Goal: Information Seeking & Learning: Learn about a topic

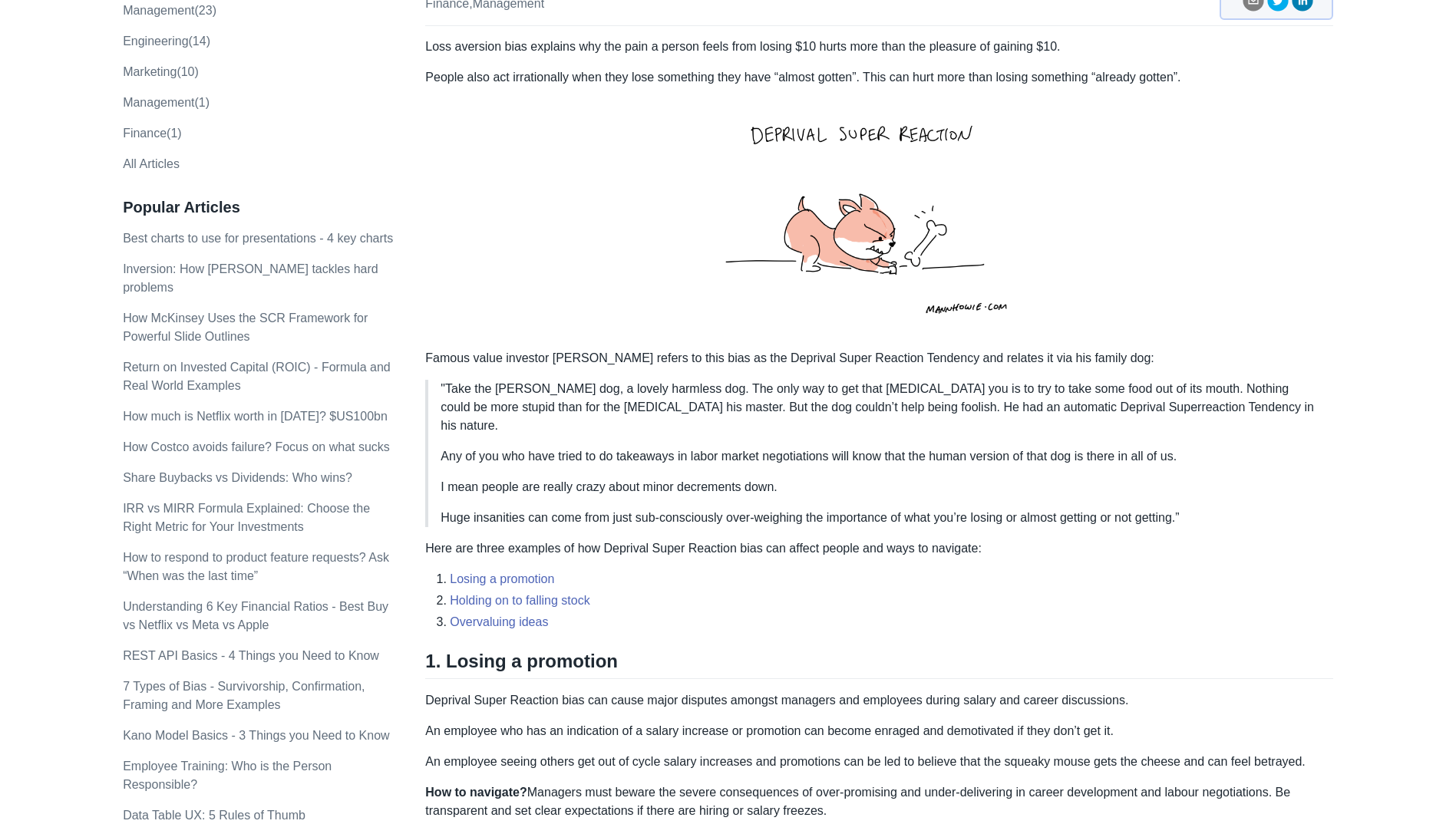
scroll to position [230, 0]
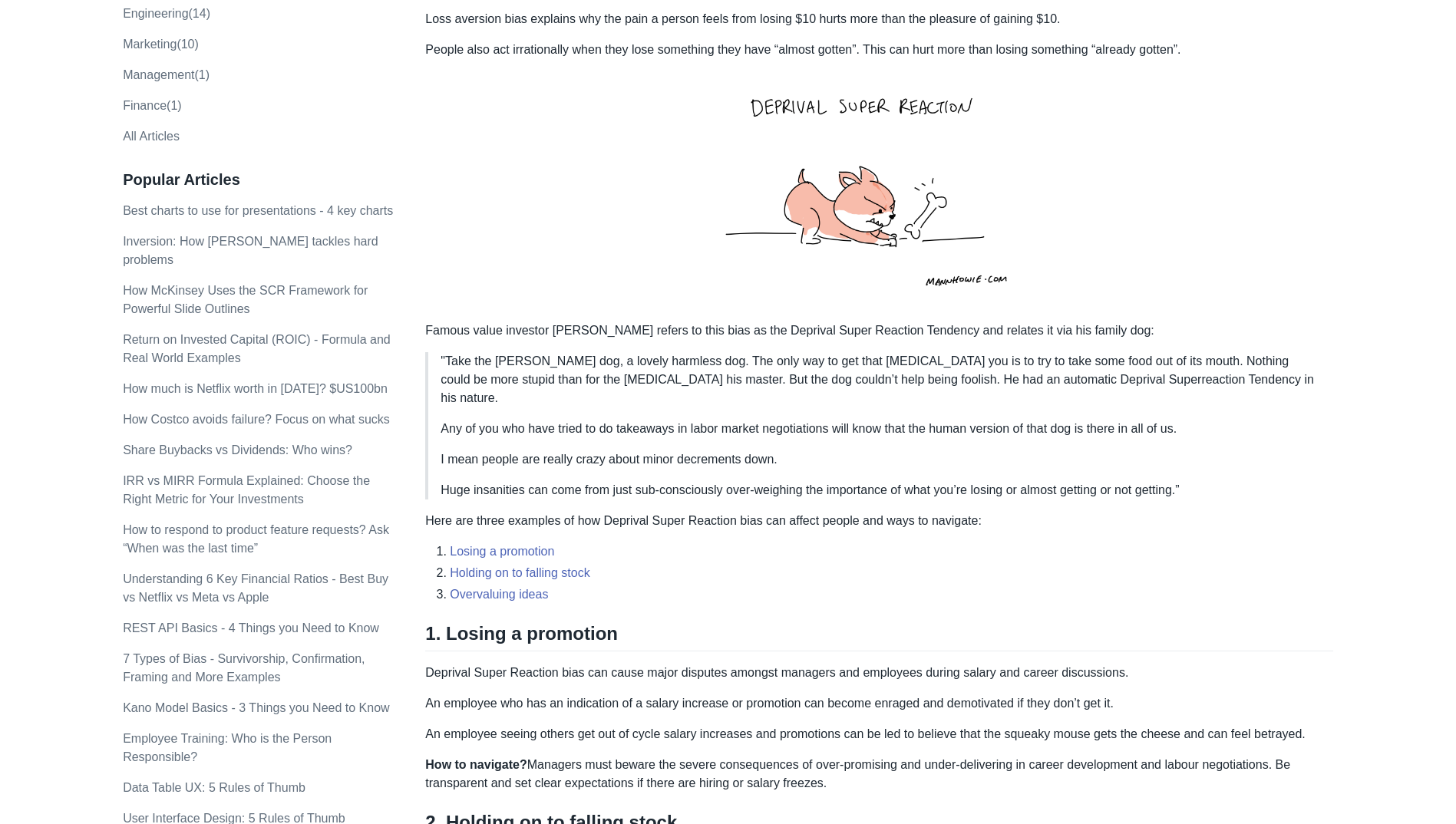
click at [693, 399] on blockquote ""Take the [PERSON_NAME] dog, a lovely harmless dog. The only way to get that [M…" at bounding box center [879, 426] width 908 height 147
click at [690, 419] on p "Any of you who have tried to do takeaways in labor market negotiations will kno…" at bounding box center [881, 428] width 881 height 18
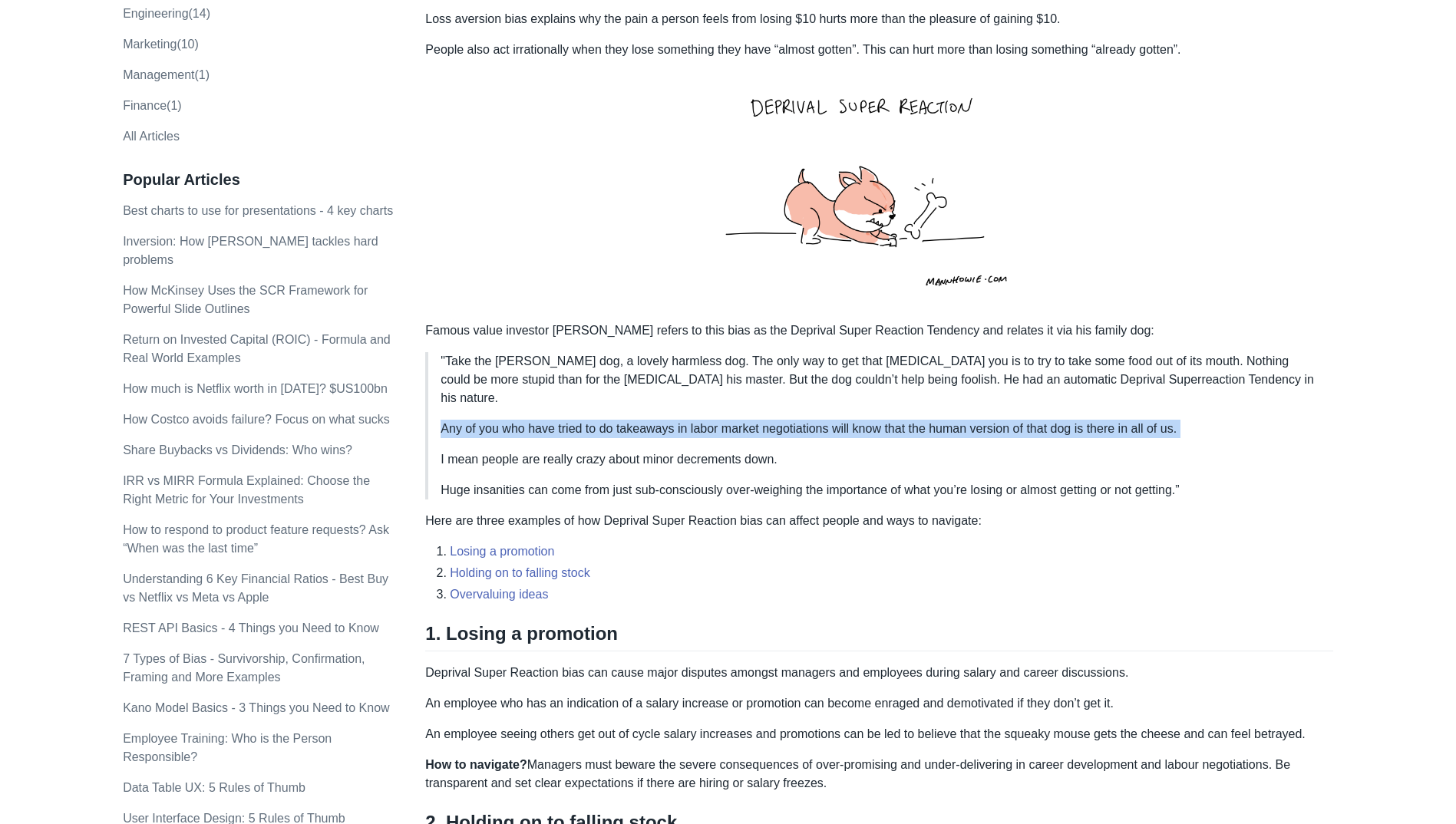
click at [690, 419] on p "Any of you who have tried to do takeaways in labor market negotiations will kno…" at bounding box center [881, 428] width 881 height 18
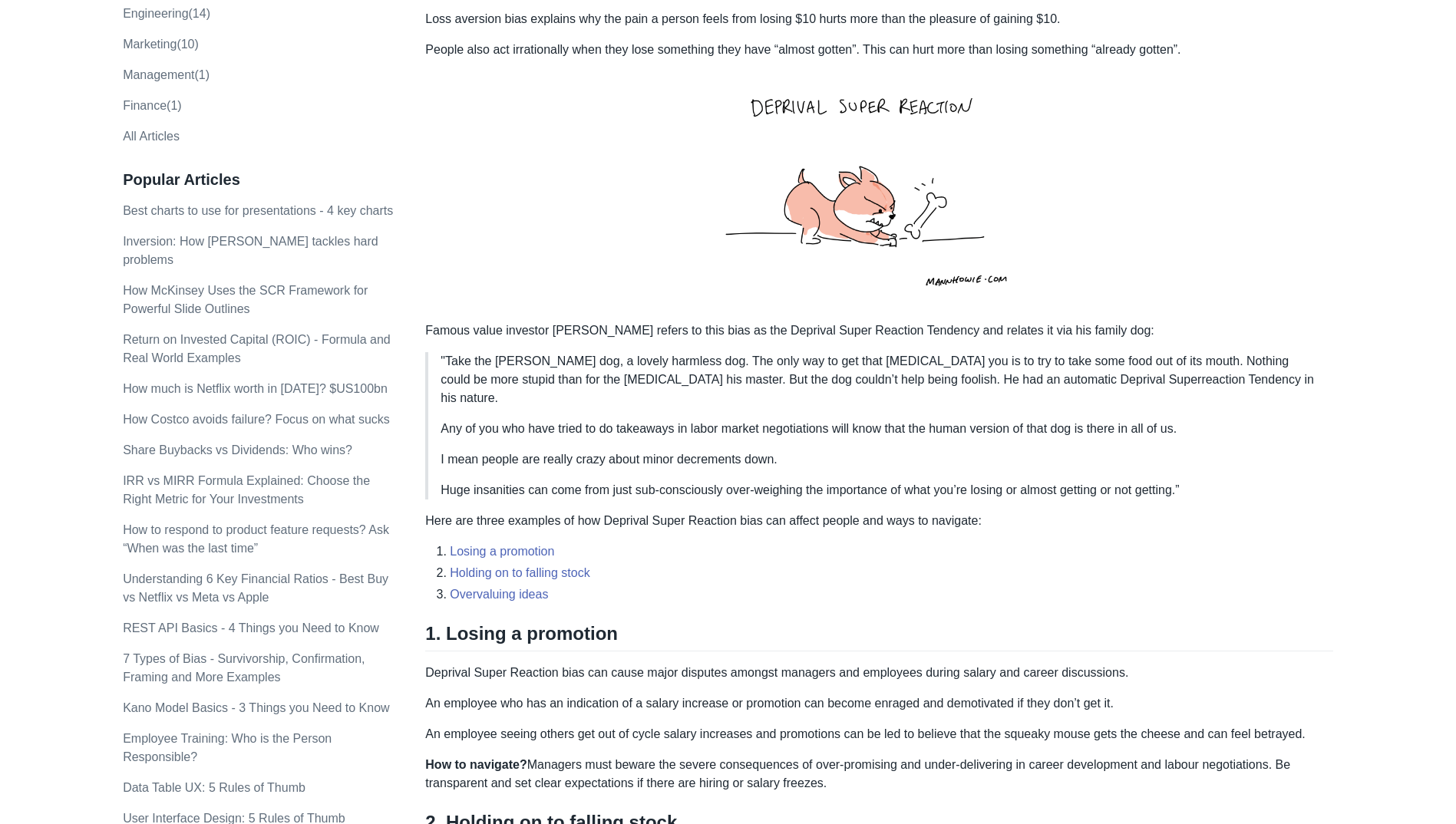
click at [708, 426] on blockquote ""Take the [PERSON_NAME] dog, a lovely harmless dog. The only way to get that [M…" at bounding box center [879, 426] width 908 height 147
click at [677, 450] on p "I mean people are really crazy about minor decrements down." at bounding box center [881, 459] width 881 height 18
click at [677, 461] on blockquote ""Take the [PERSON_NAME] dog, a lovely harmless dog. The only way to get that [M…" at bounding box center [879, 426] width 908 height 147
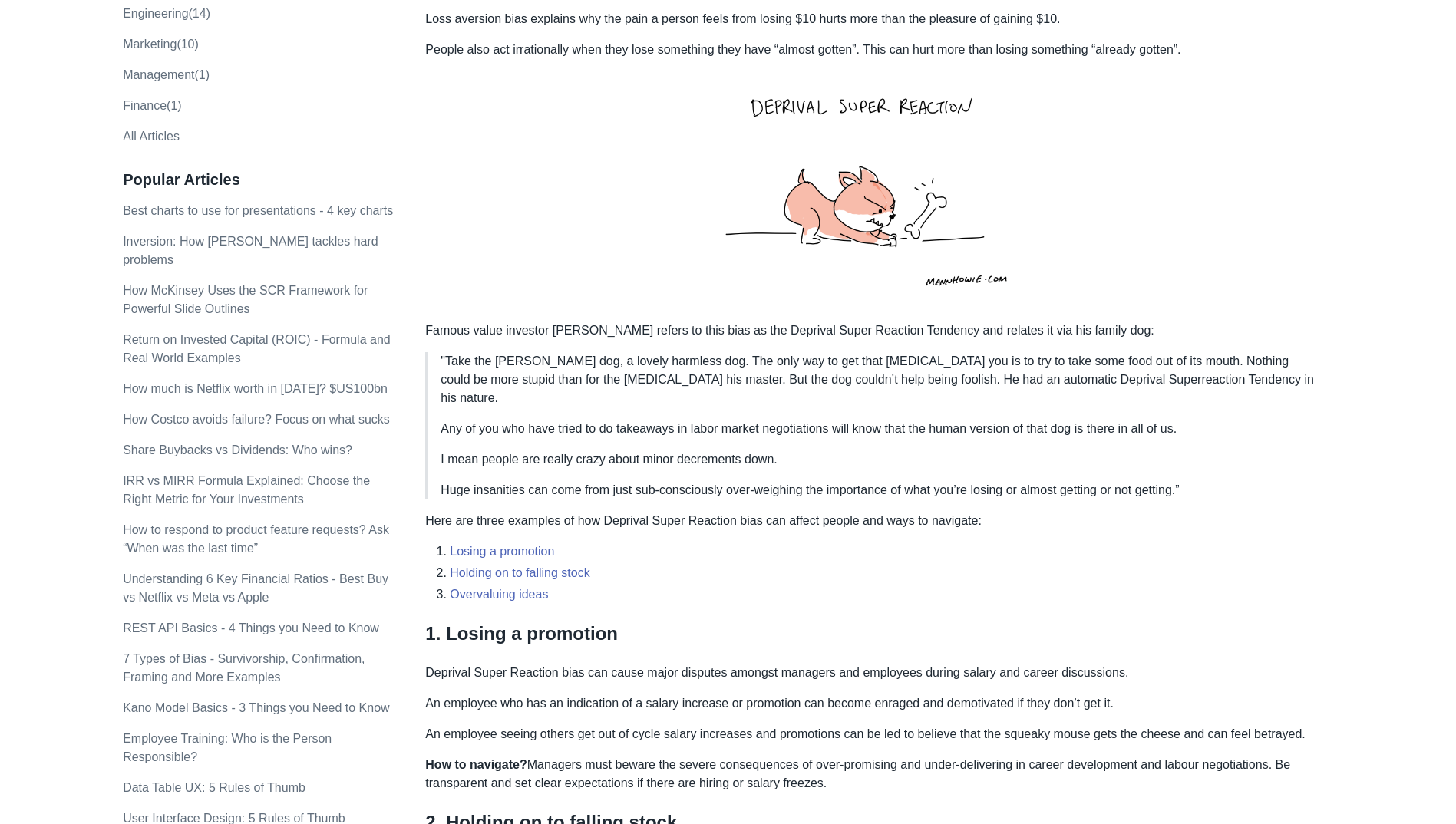
click at [664, 481] on p "Huge insanities can come from just sub-consciously over-weighing the importance…" at bounding box center [881, 490] width 881 height 18
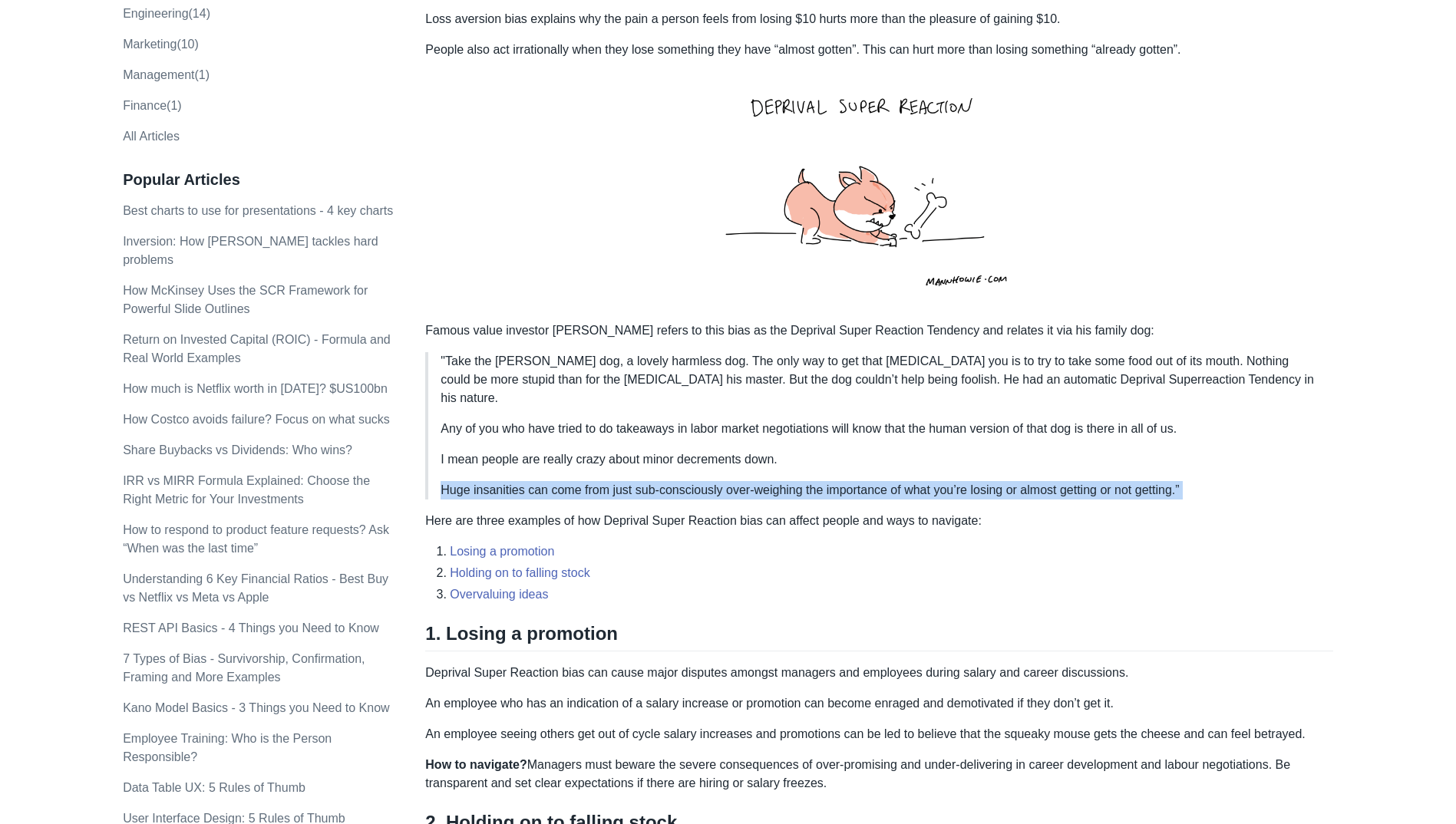
click at [664, 481] on p "Huge insanities can come from just sub-consciously over-weighing the importance…" at bounding box center [881, 490] width 881 height 18
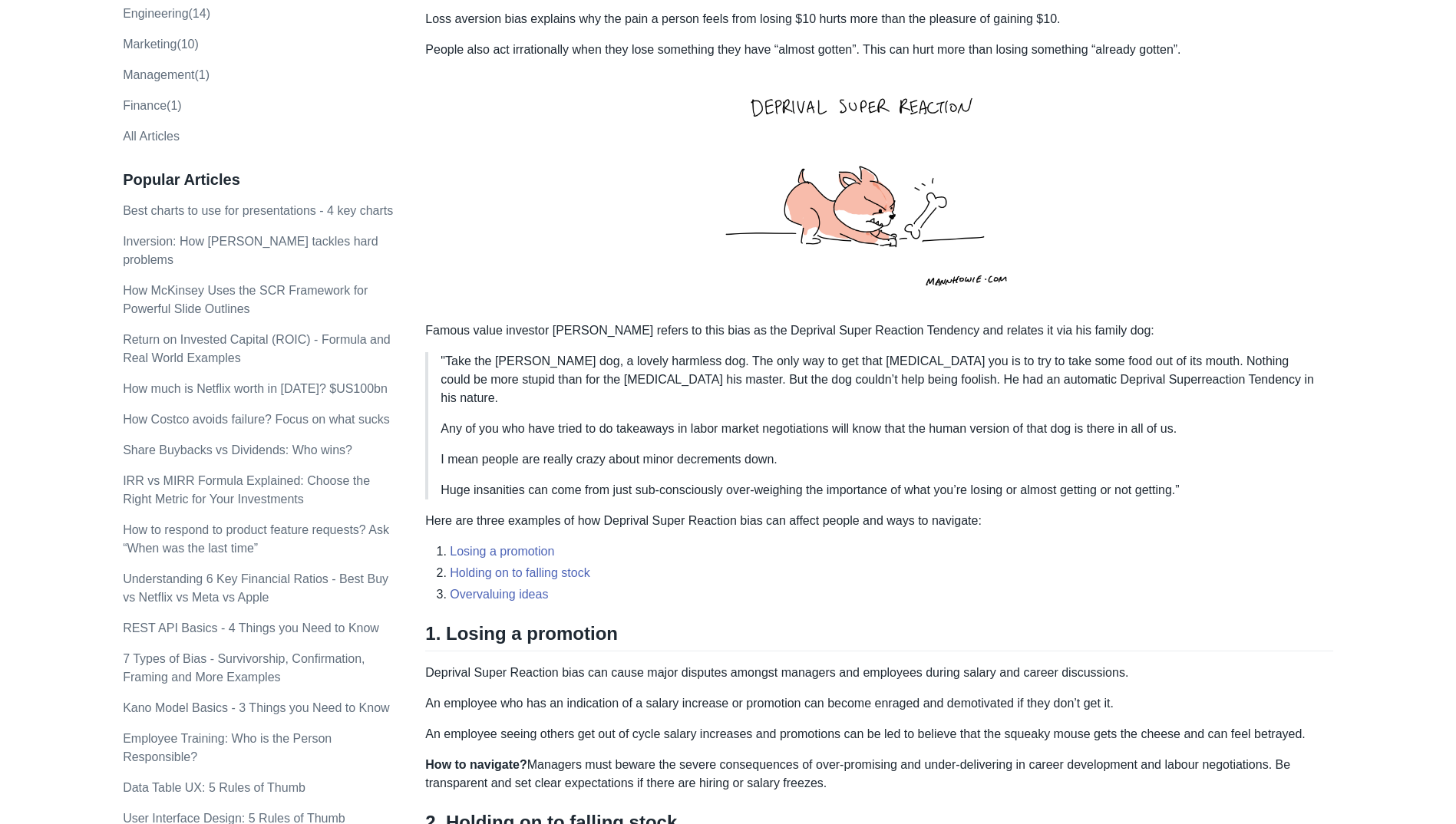
click at [640, 482] on div "Loss aversion bias explains why the pain a person feels from losing $10 hurts m…" at bounding box center [879, 602] width 908 height 1185
click at [661, 482] on div "Loss aversion bias explains why the pain a person feels from losing $10 hurts m…" at bounding box center [879, 602] width 908 height 1185
click at [654, 489] on div "Loss aversion bias explains why the pain a person feels from losing $10 hurts m…" at bounding box center [879, 602] width 908 height 1185
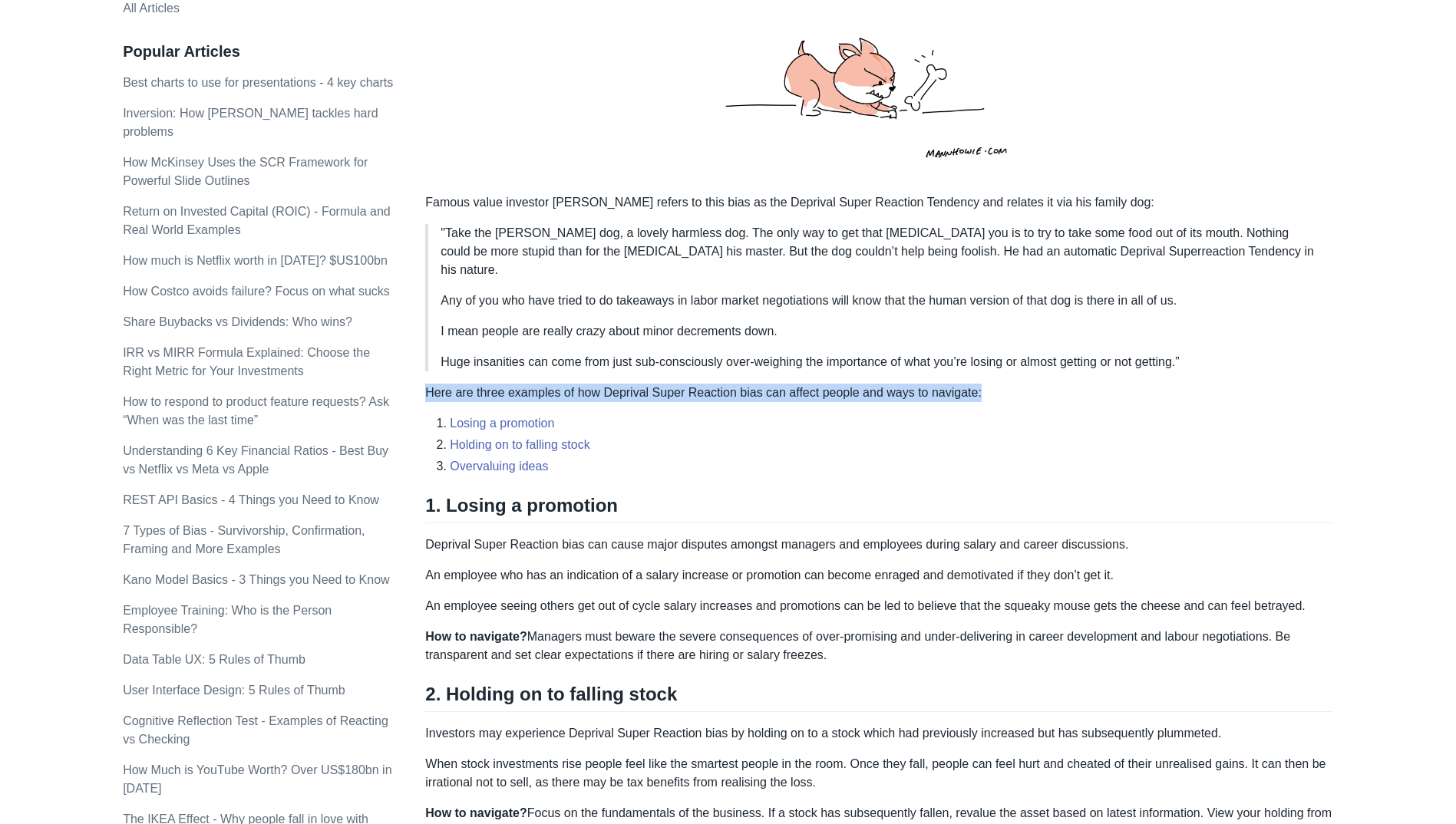
scroll to position [384, 0]
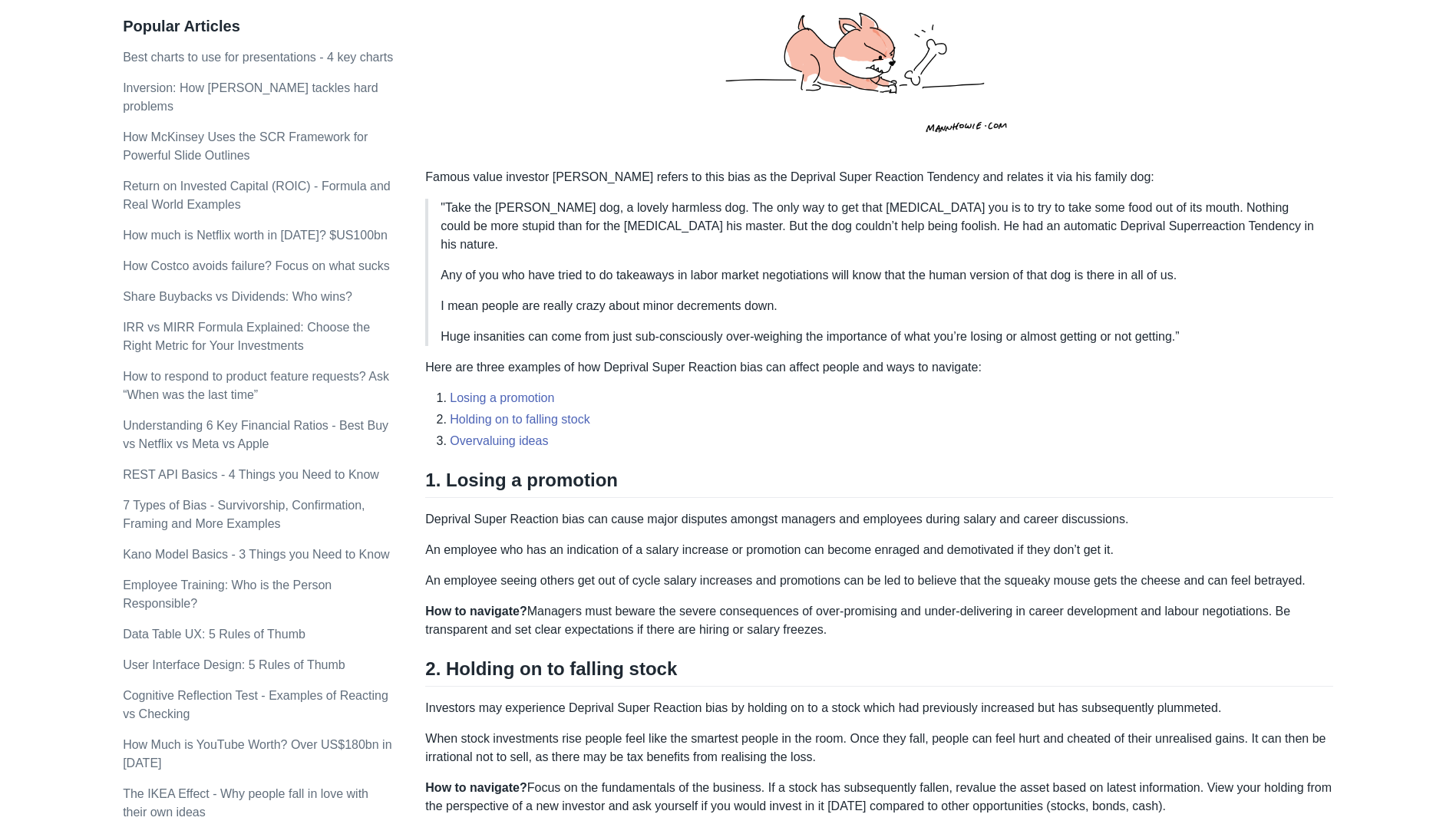
click at [654, 510] on p "Deprival Super Reaction bias can cause major disputes amongst managers and empl…" at bounding box center [879, 519] width 908 height 18
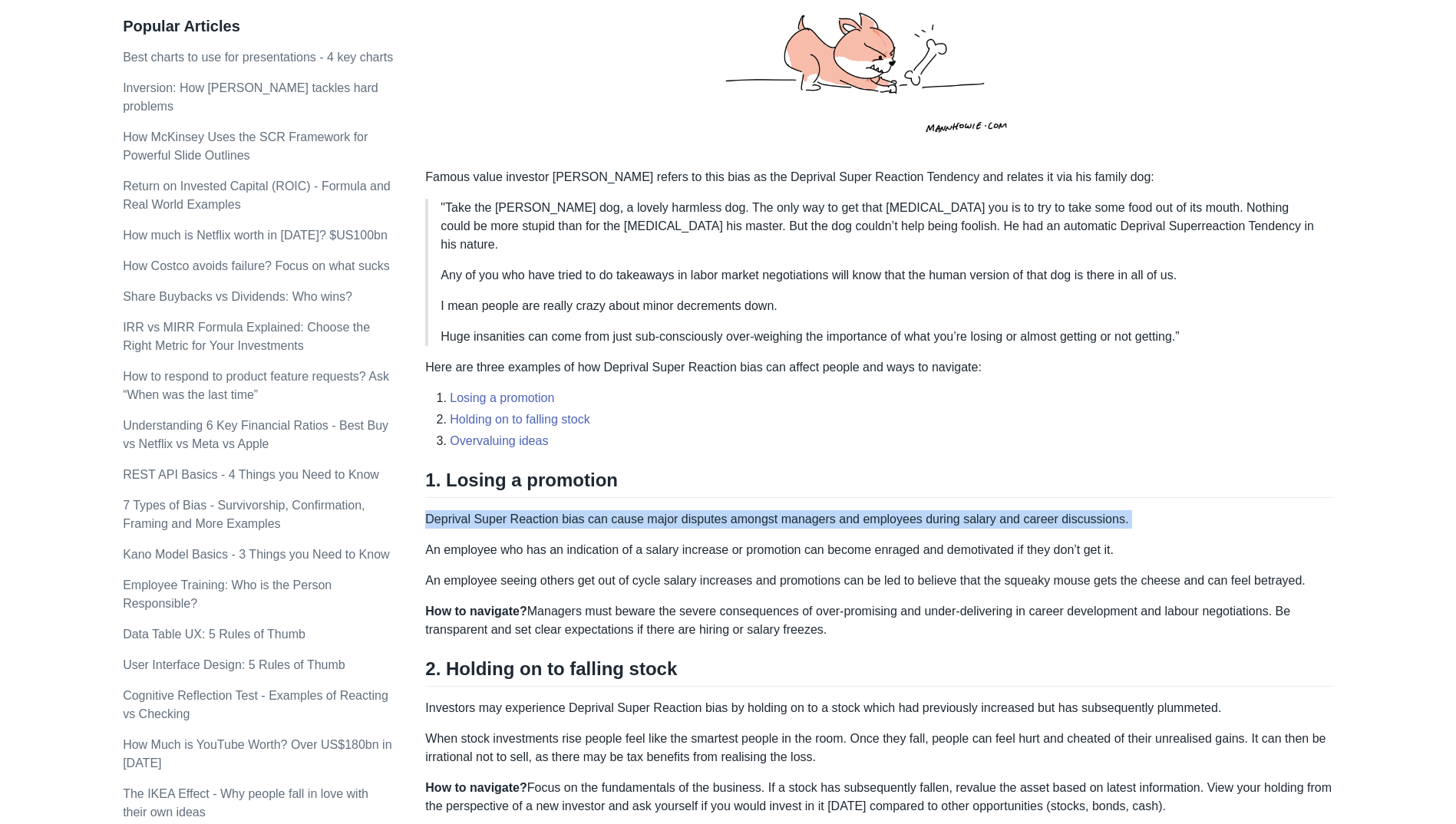
click at [654, 510] on p "Deprival Super Reaction bias can cause major disputes amongst managers and empl…" at bounding box center [879, 519] width 908 height 18
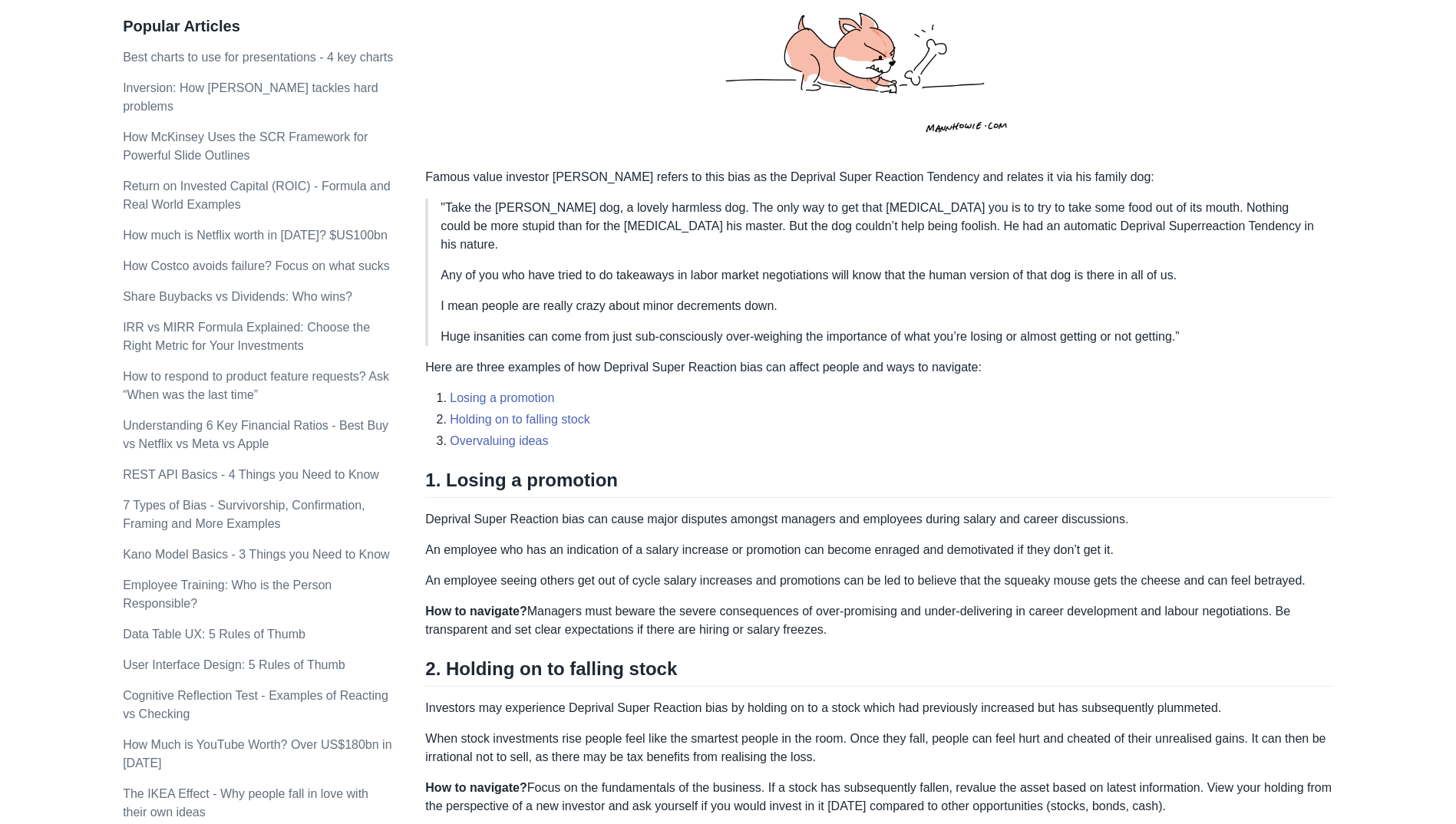
click at [732, 541] on p "An employee who has an indication of a salary increase or promotion can become …" at bounding box center [879, 550] width 908 height 18
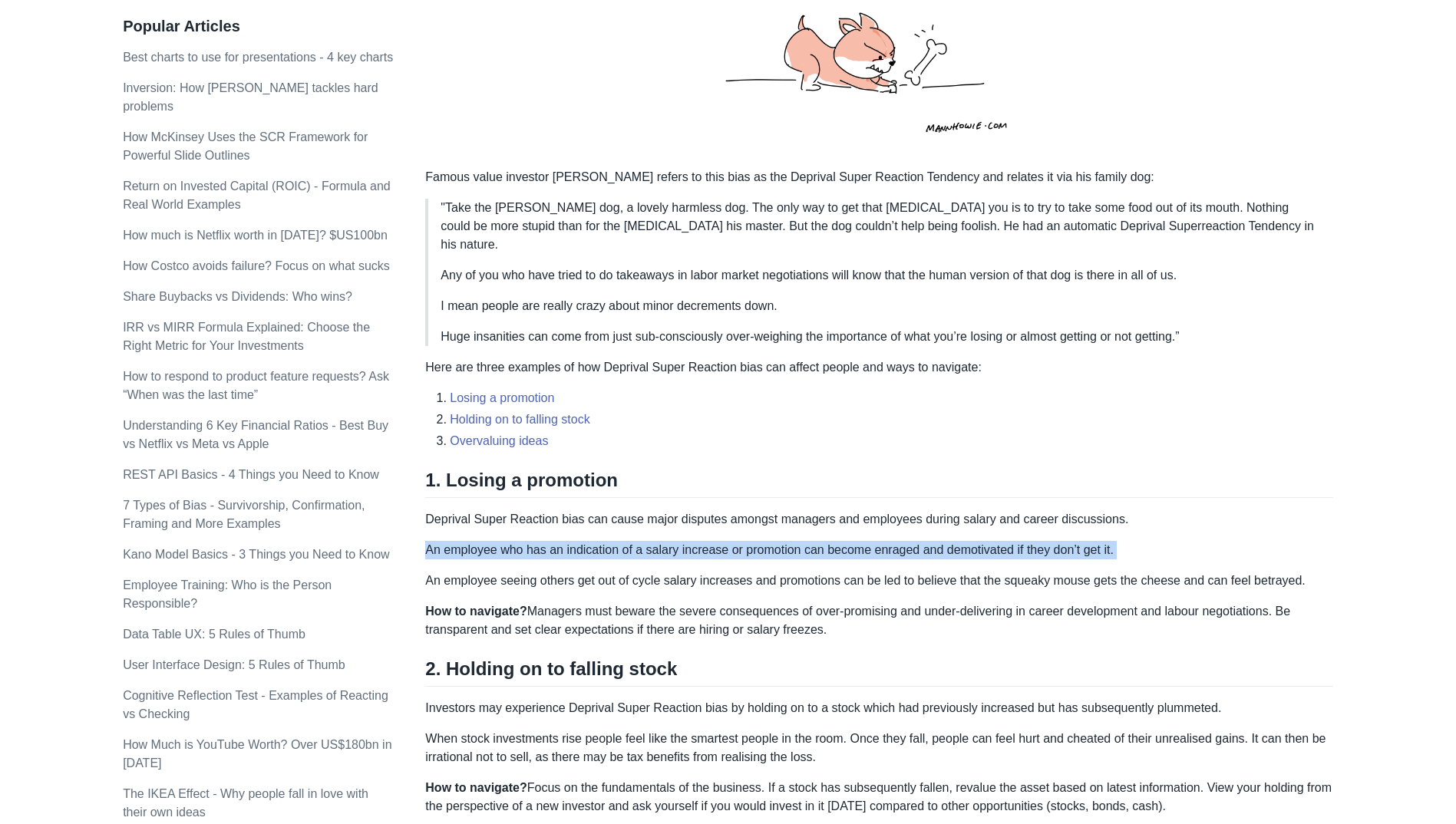
click at [732, 541] on p "An employee who has an indication of a salary increase or promotion can become …" at bounding box center [879, 550] width 908 height 18
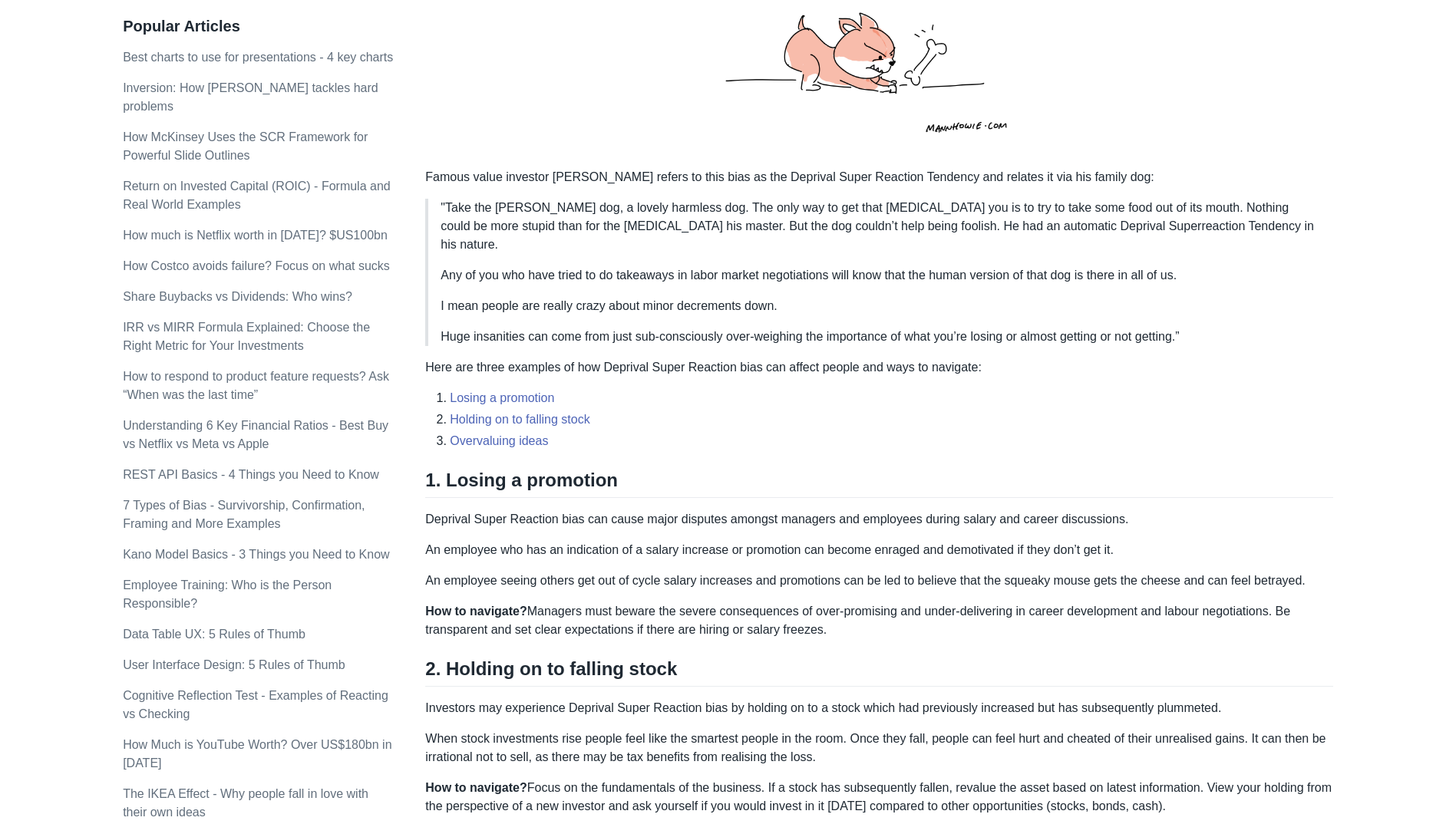
click at [778, 572] on p "An employee seeing others get out of cycle salary increases and promotions can …" at bounding box center [879, 581] width 908 height 18
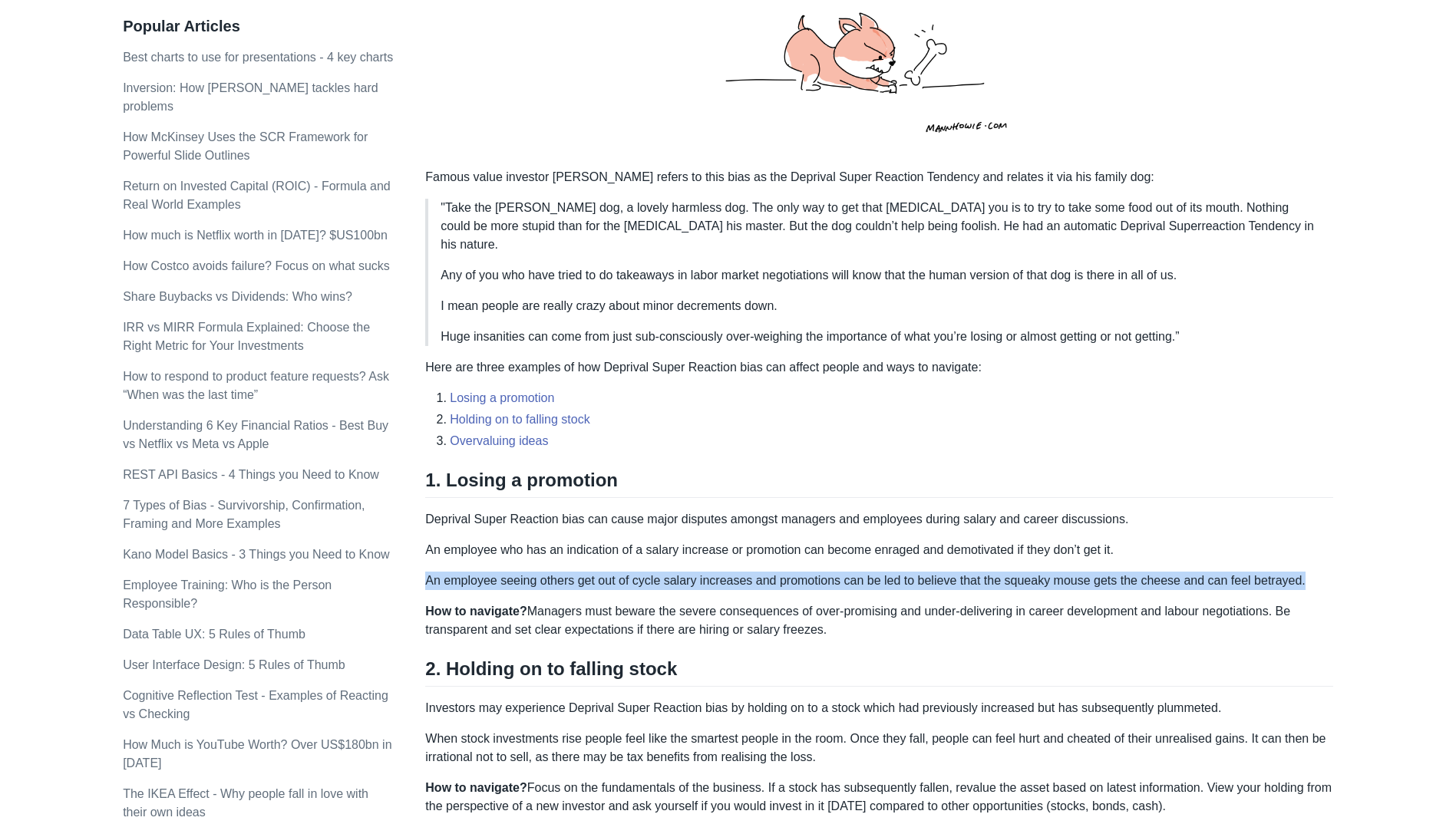
click at [778, 572] on p "An employee seeing others get out of cycle salary increases and promotions can …" at bounding box center [879, 581] width 908 height 18
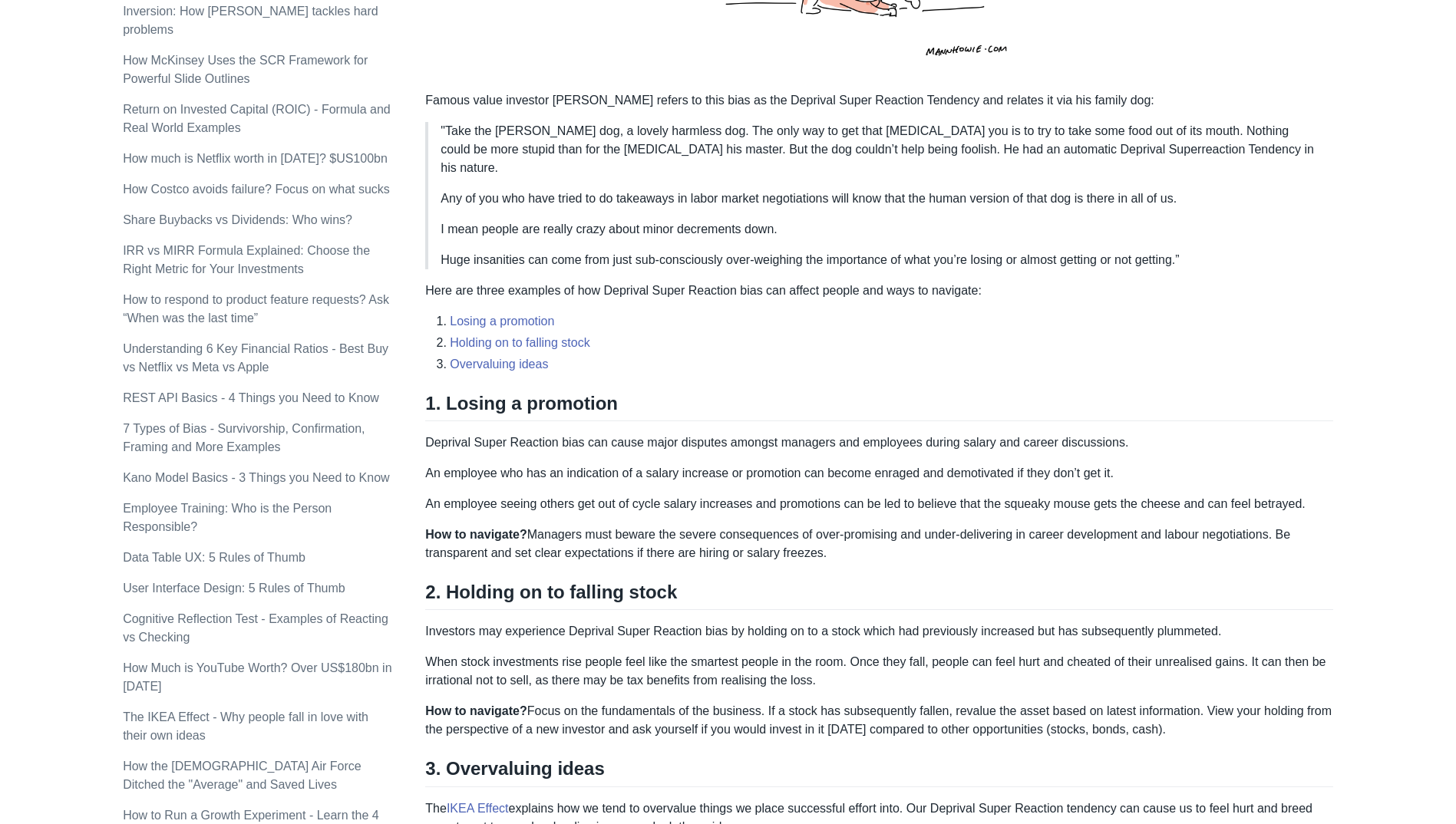
click at [600, 526] on p "How to navigate? Managers must beware the severe consequences of over-promising…" at bounding box center [879, 544] width 908 height 37
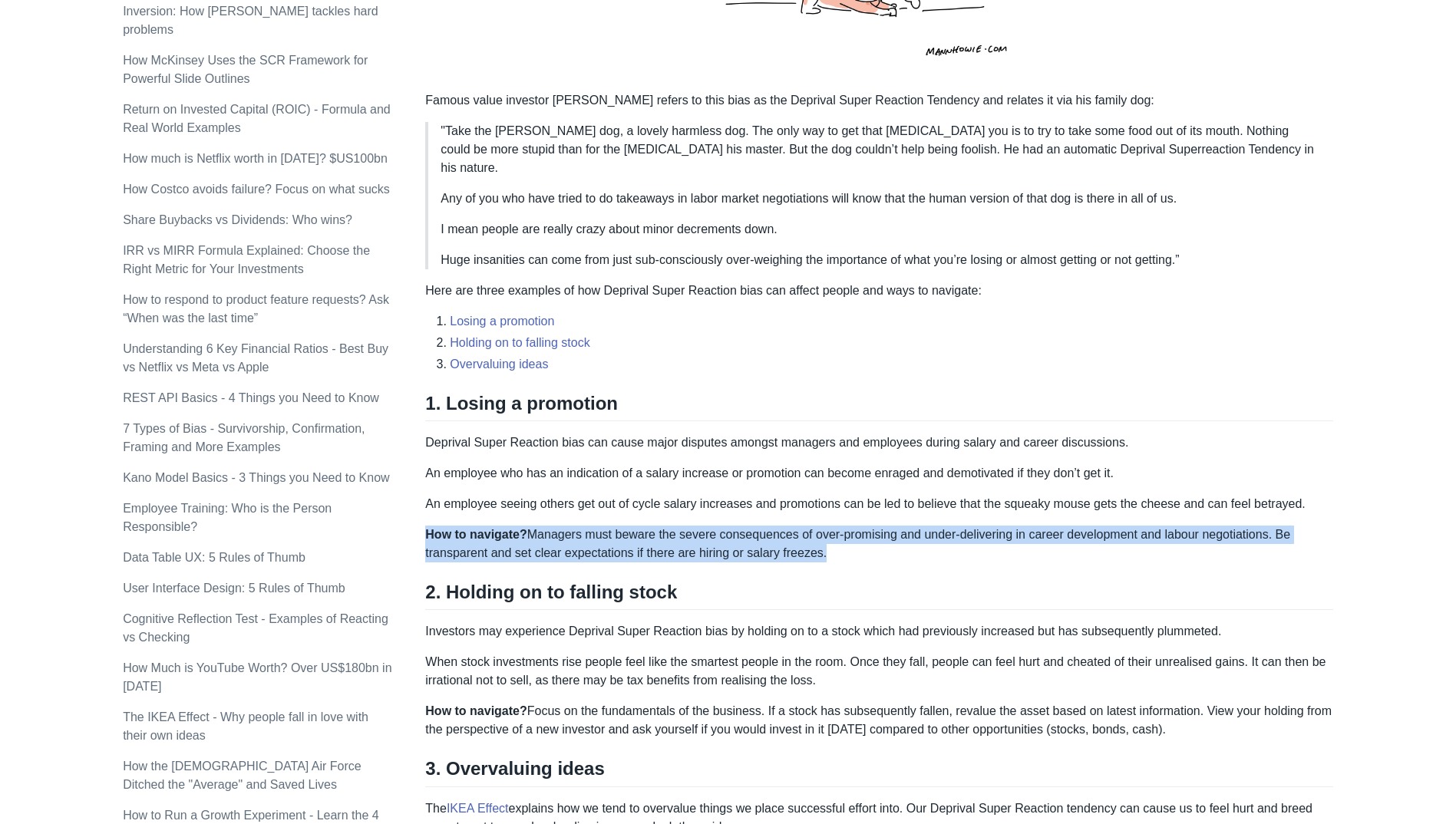
click at [600, 526] on p "How to navigate? Managers must beware the severe consequences of over-promising…" at bounding box center [879, 544] width 908 height 37
click at [804, 526] on p "How to navigate? Managers must beware the severe consequences of over-promising…" at bounding box center [879, 544] width 908 height 37
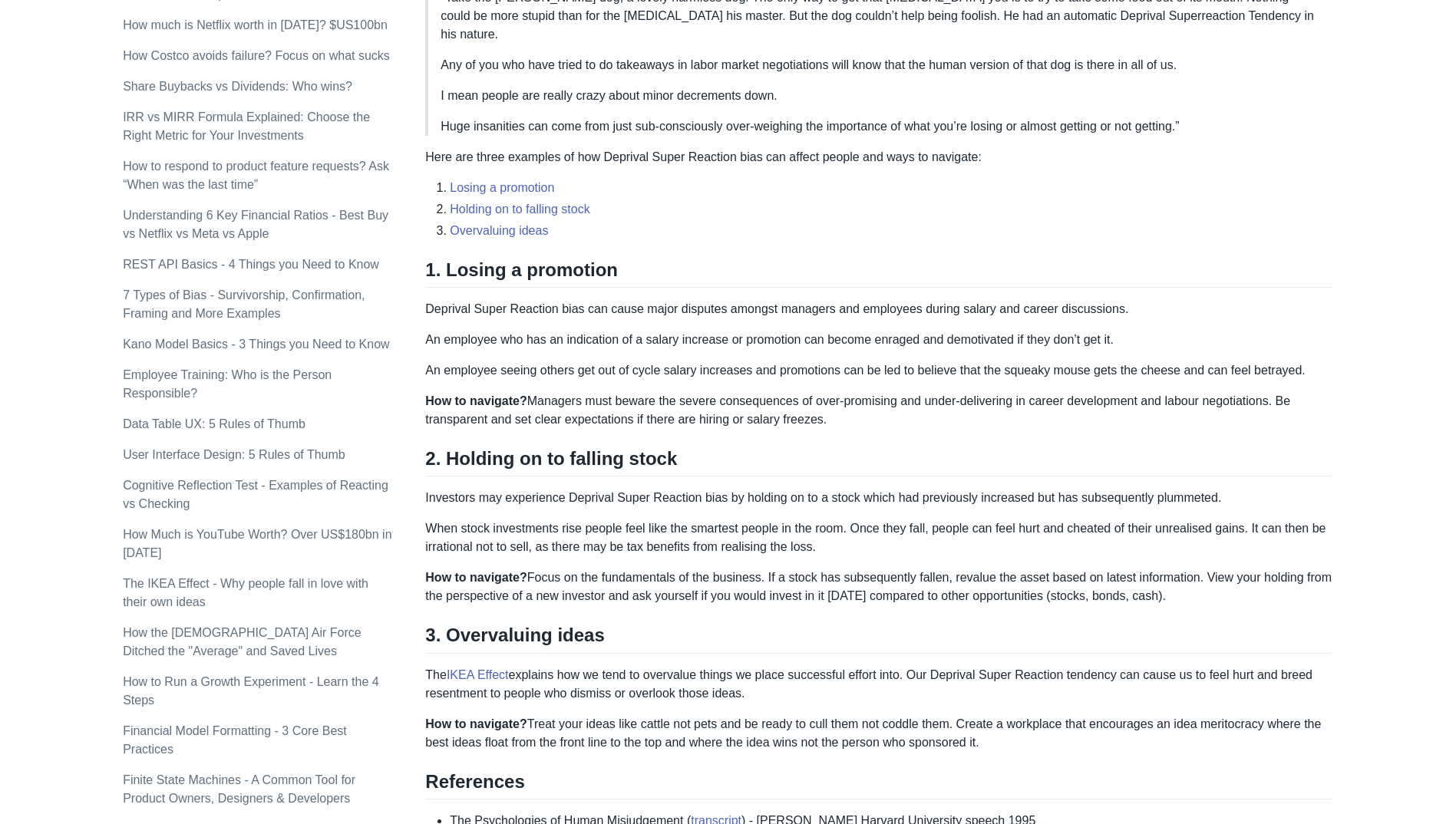
scroll to position [614, 0]
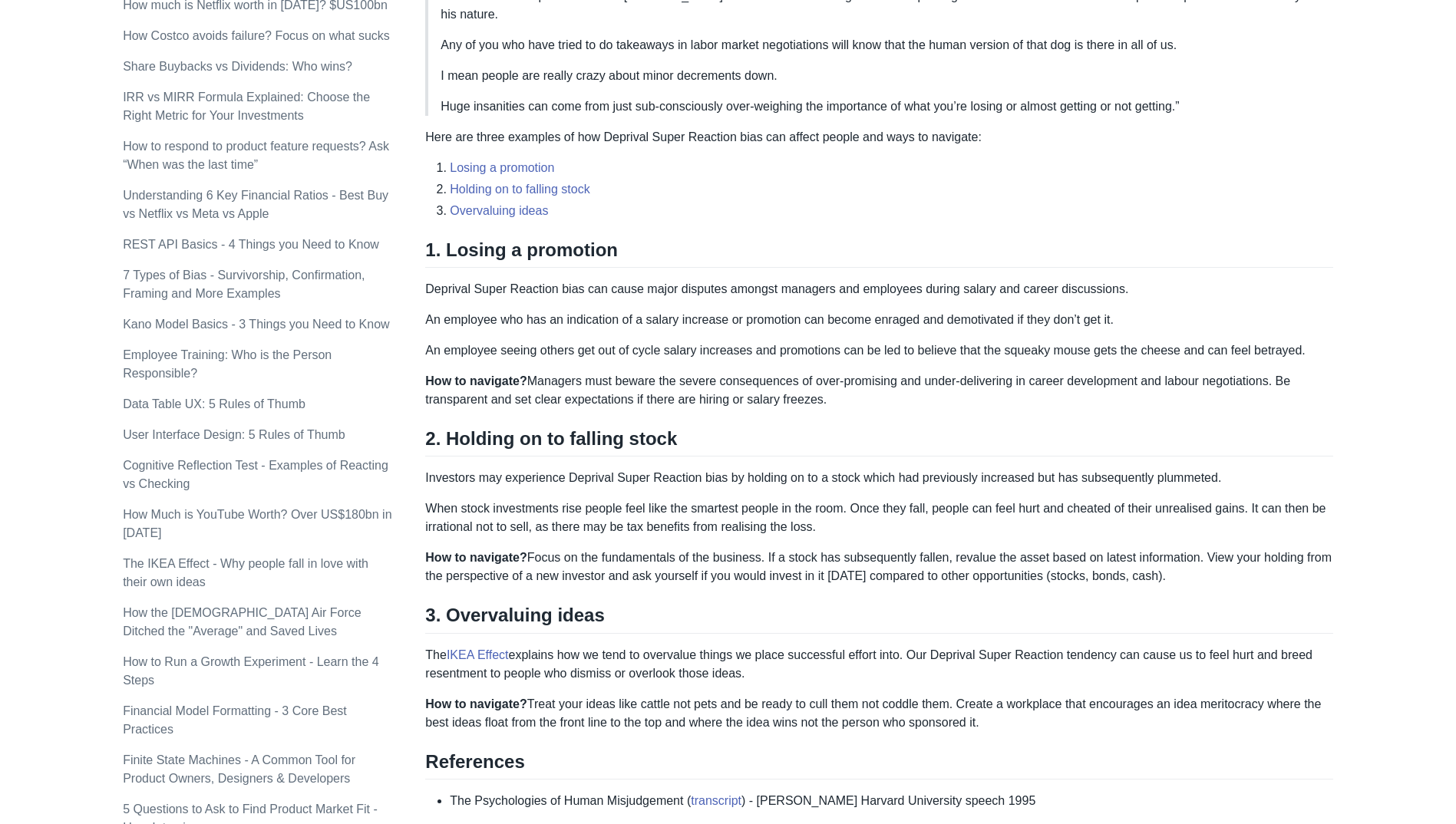
click at [547, 469] on p "Investors may experience Deprival Super Reaction bias by holding on to a stock …" at bounding box center [879, 478] width 908 height 18
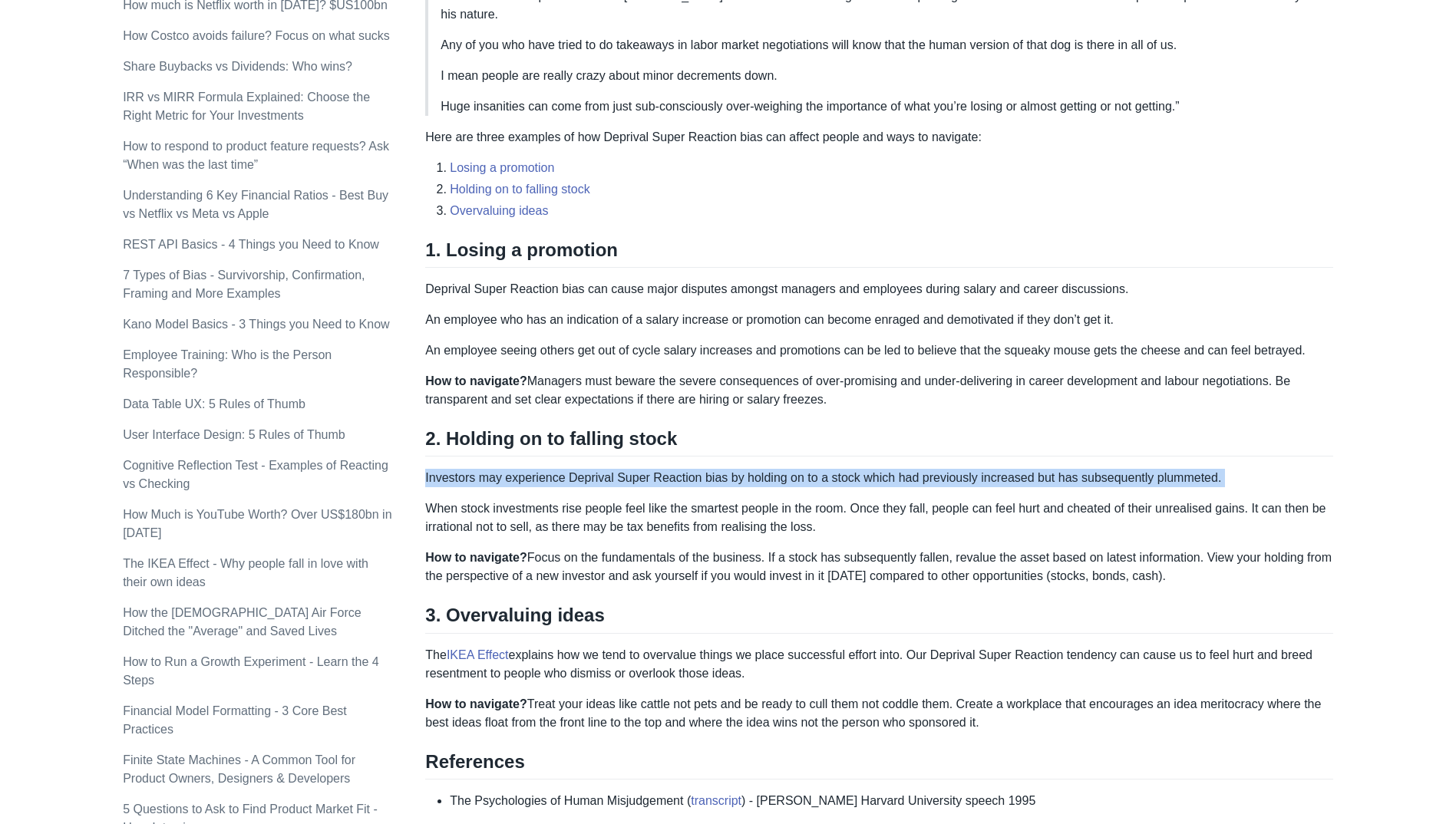
click at [547, 469] on p "Investors may experience Deprival Super Reaction bias by holding on to a stock …" at bounding box center [879, 478] width 908 height 18
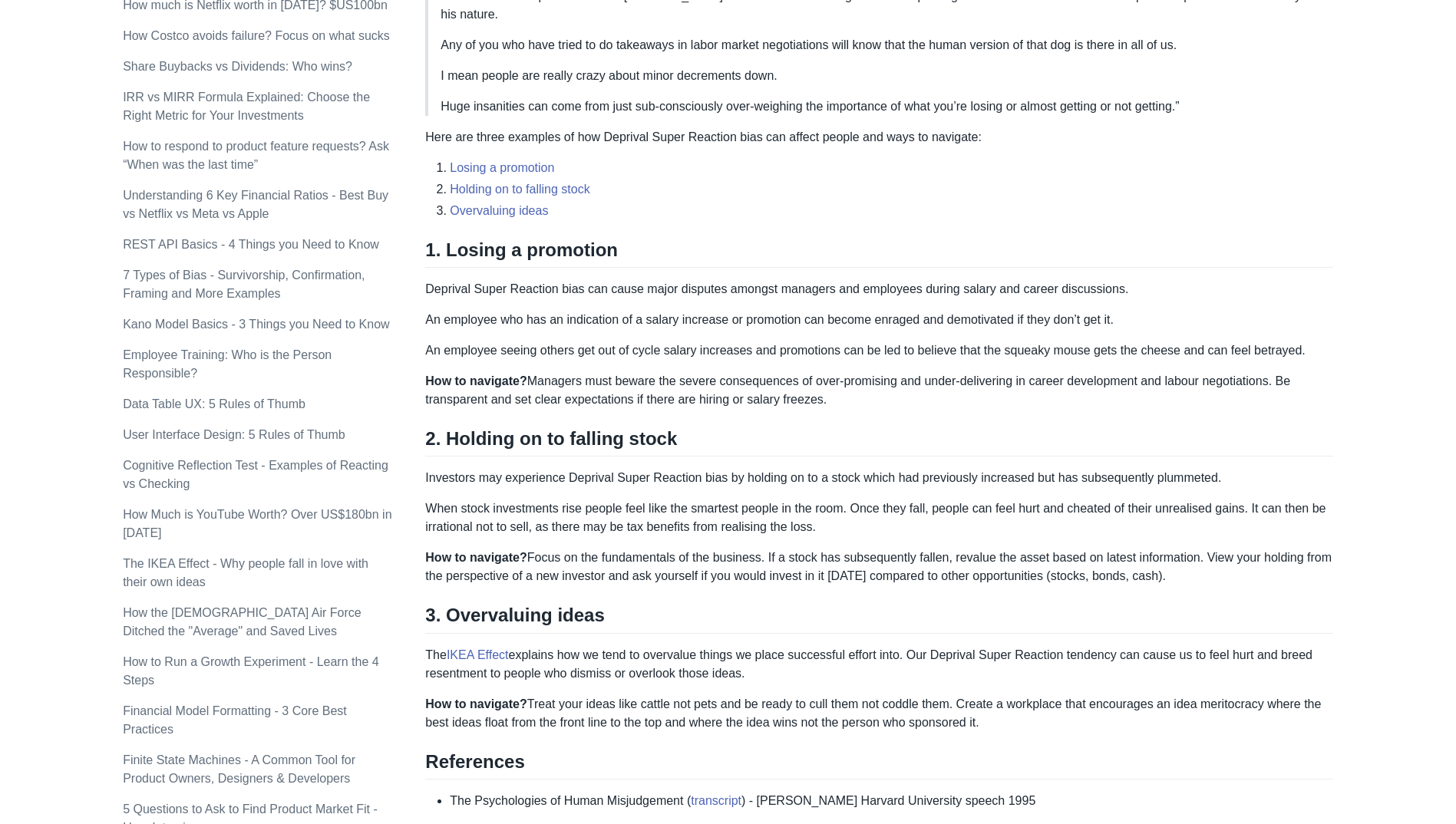
click at [626, 478] on div "Loss aversion bias explains why the pain a person feels from losing $10 hurts m…" at bounding box center [879, 218] width 908 height 1185
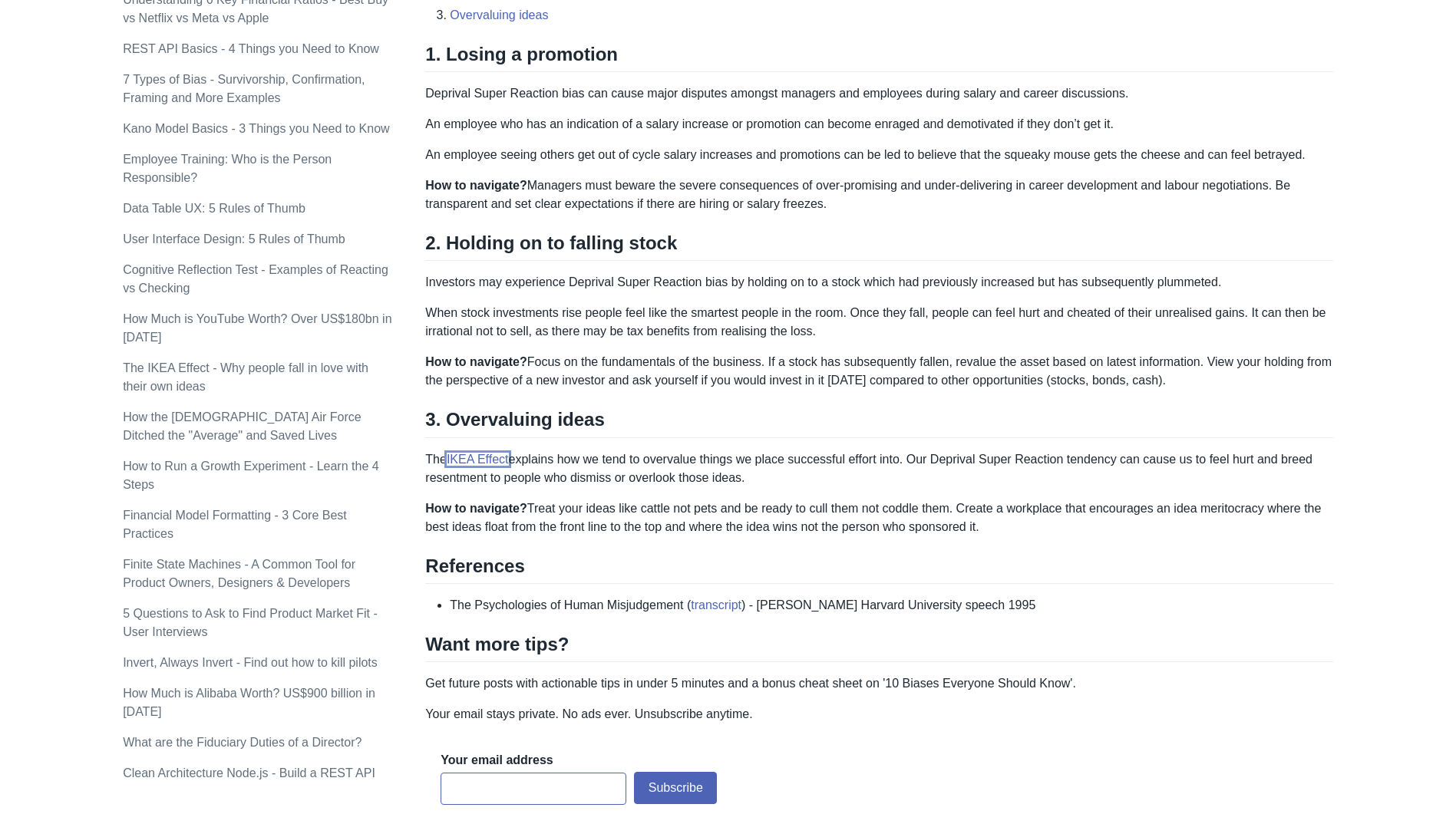
scroll to position [844, 0]
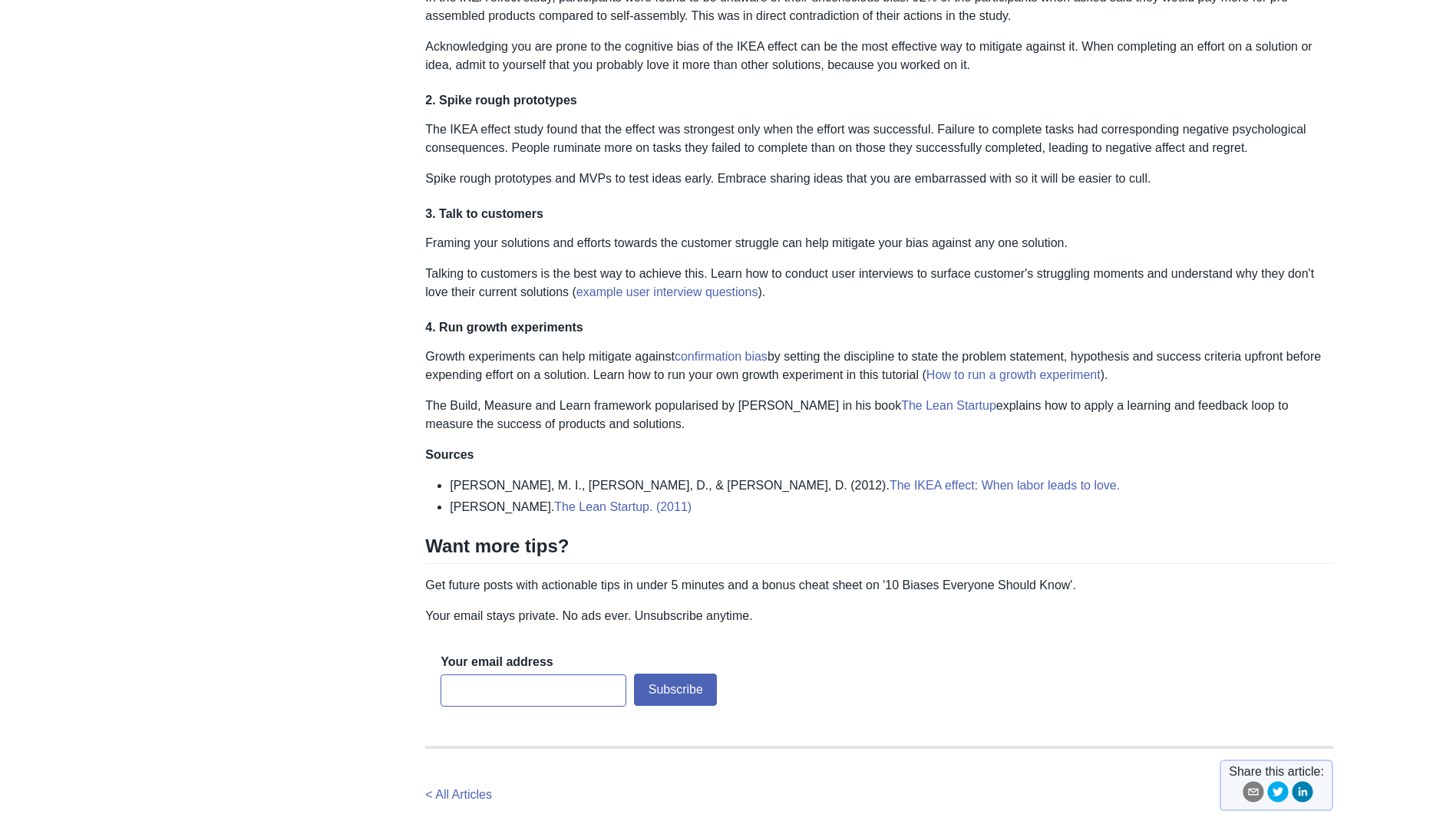
scroll to position [1689, 0]
